Goal: Navigation & Orientation: Find specific page/section

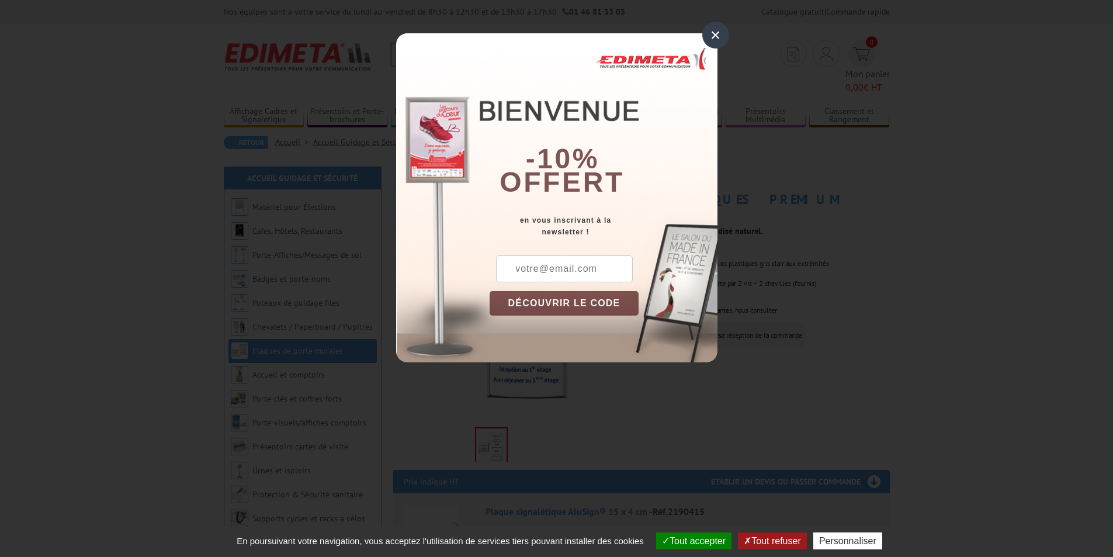
click at [714, 36] on div "×" at bounding box center [715, 35] width 27 height 27
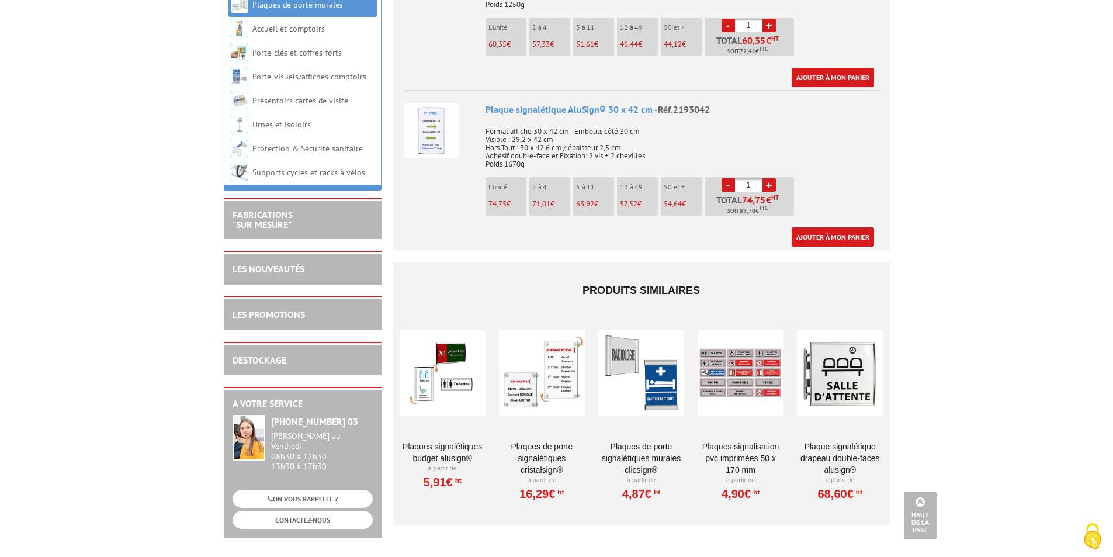
scroll to position [2387, 0]
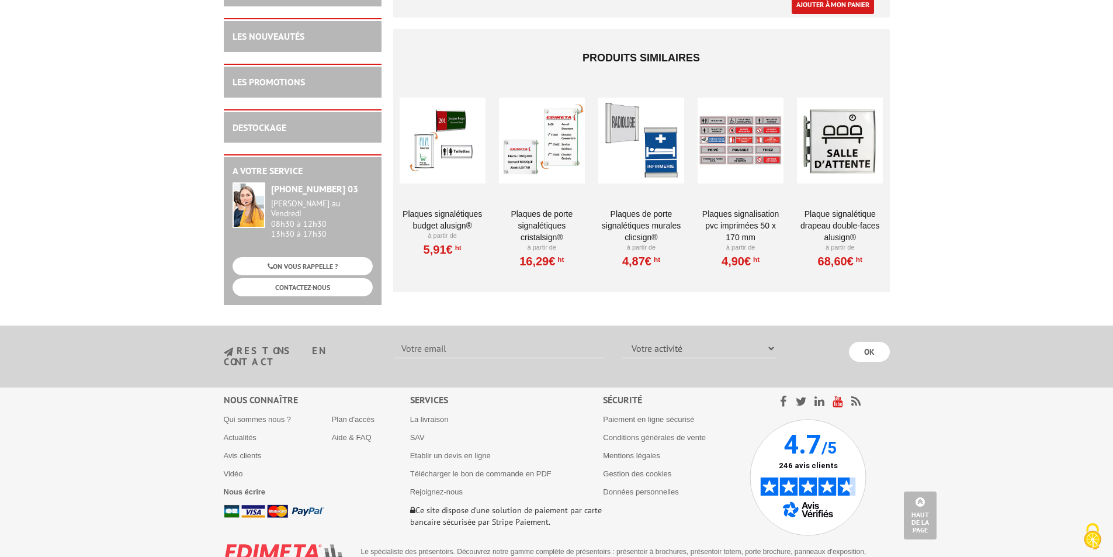
click at [839, 395] on icon at bounding box center [837, 401] width 10 height 12
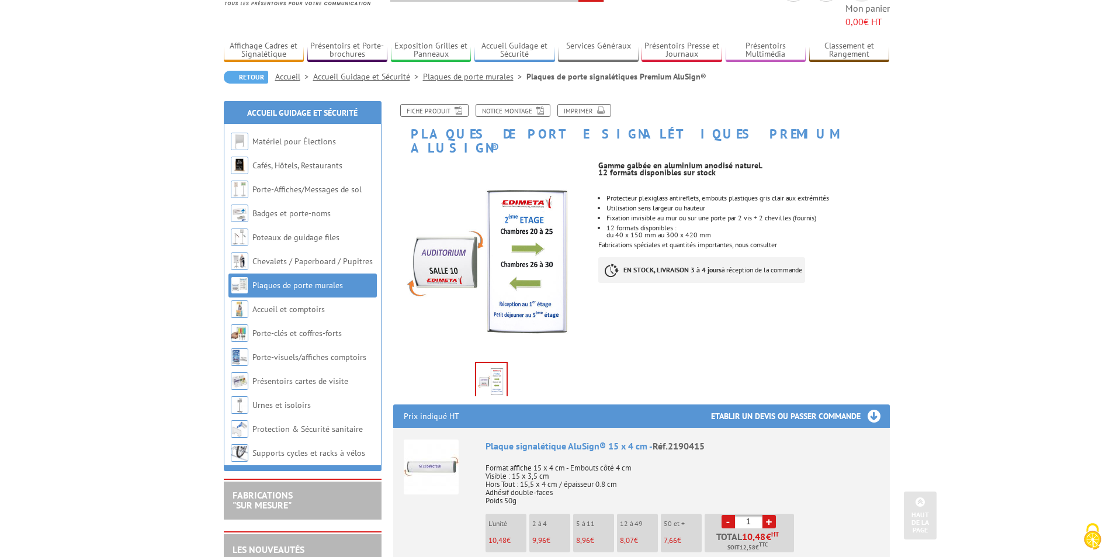
scroll to position [0, 0]
